Goal: Find specific page/section: Find specific page/section

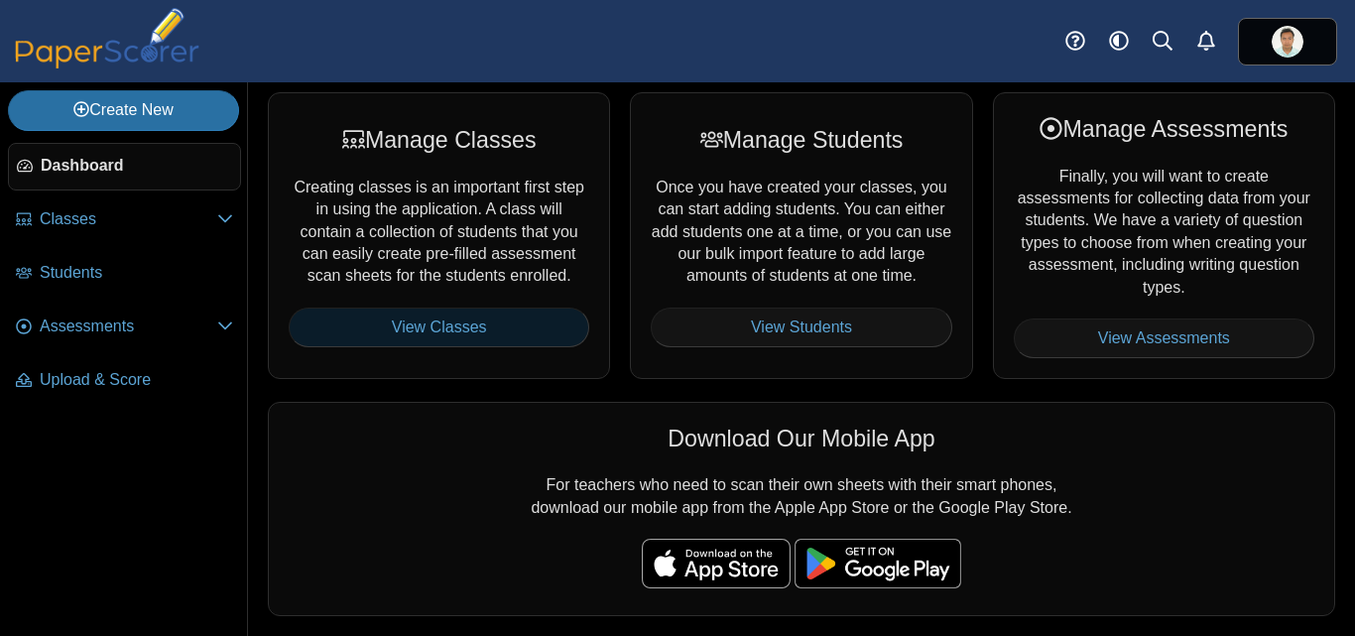
click at [511, 314] on link "View Classes" at bounding box center [439, 327] width 301 height 40
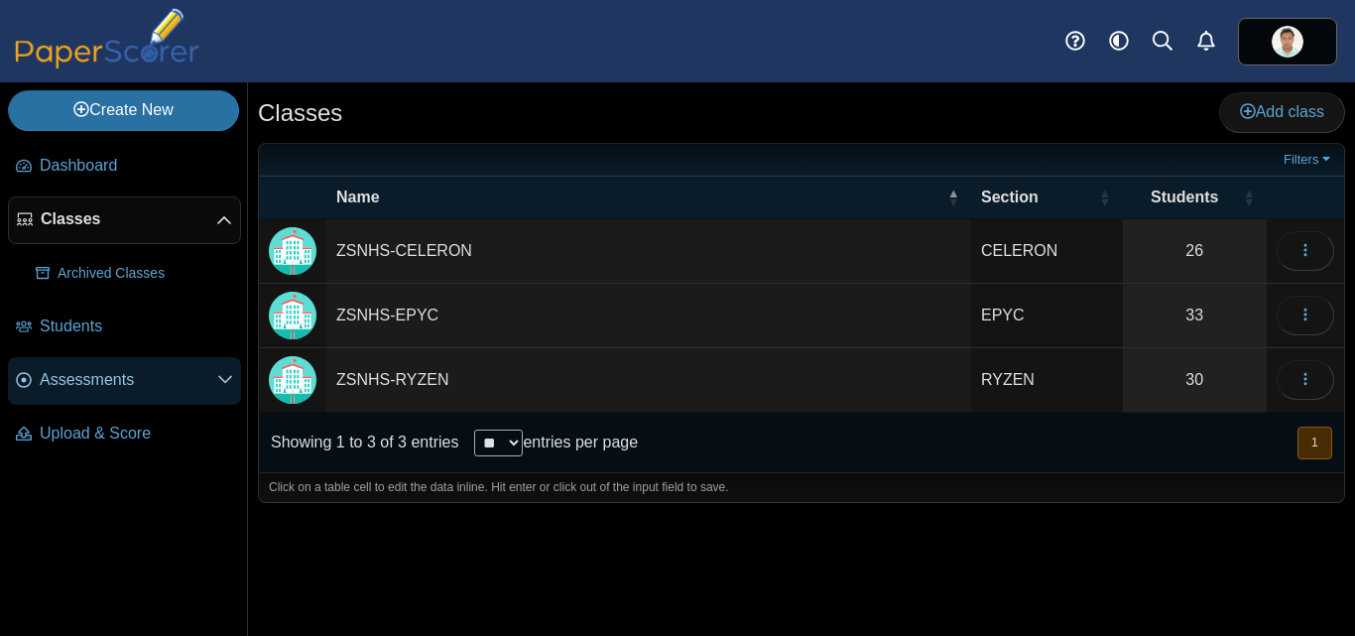
click at [168, 374] on span "Assessments" at bounding box center [129, 380] width 178 height 22
